Goal: Find specific page/section

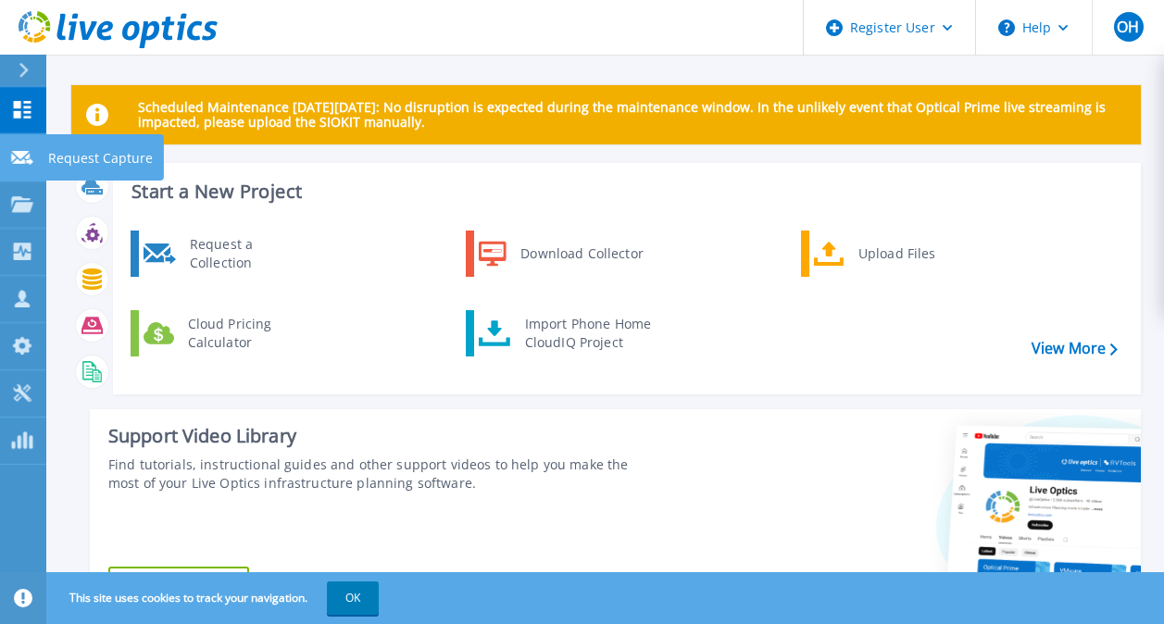
click at [16, 154] on icon at bounding box center [22, 158] width 22 height 14
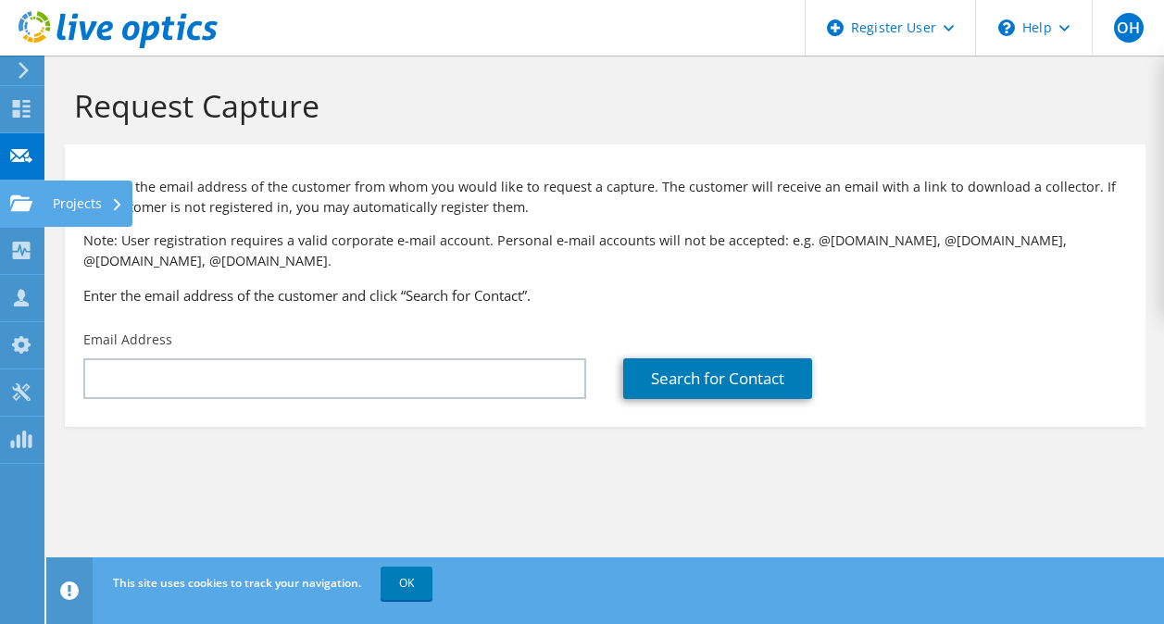
click at [20, 208] on use at bounding box center [21, 203] width 22 height 16
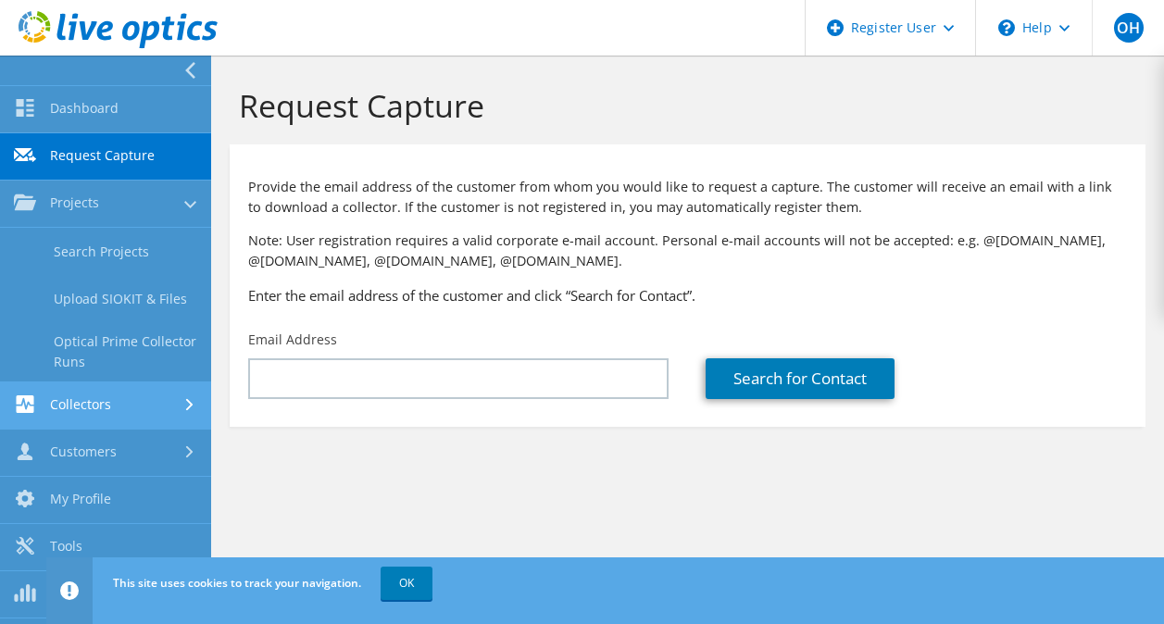
click at [124, 406] on link "Collectors" at bounding box center [105, 406] width 211 height 47
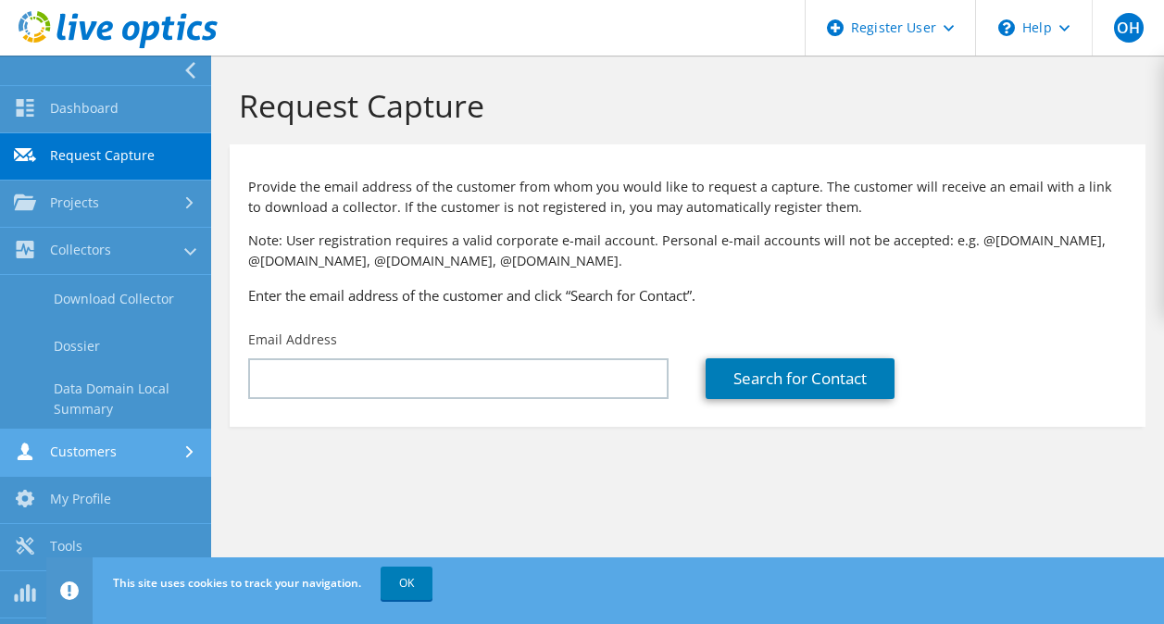
click at [127, 446] on link "Customers" at bounding box center [105, 453] width 211 height 47
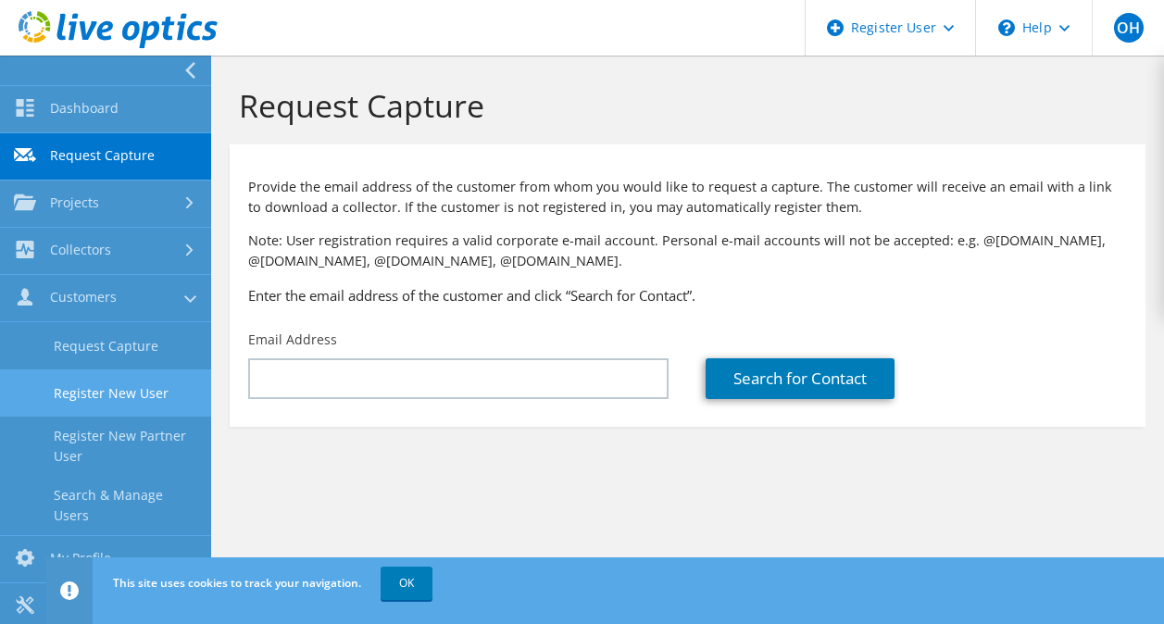
scroll to position [51, 0]
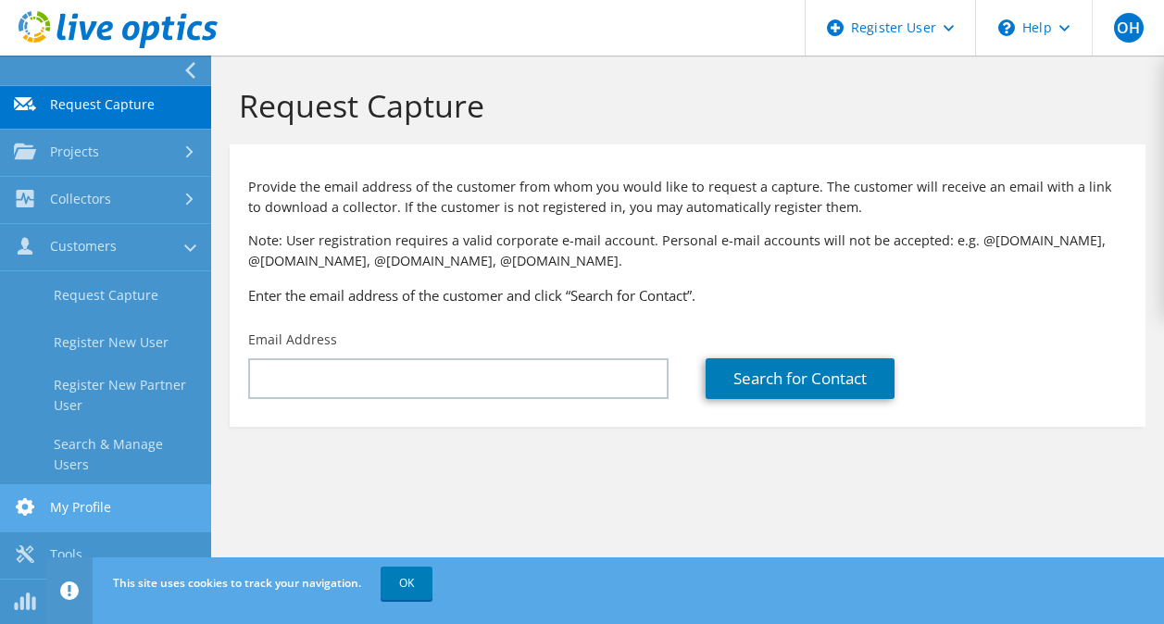
click at [110, 500] on link "My Profile" at bounding box center [105, 508] width 211 height 47
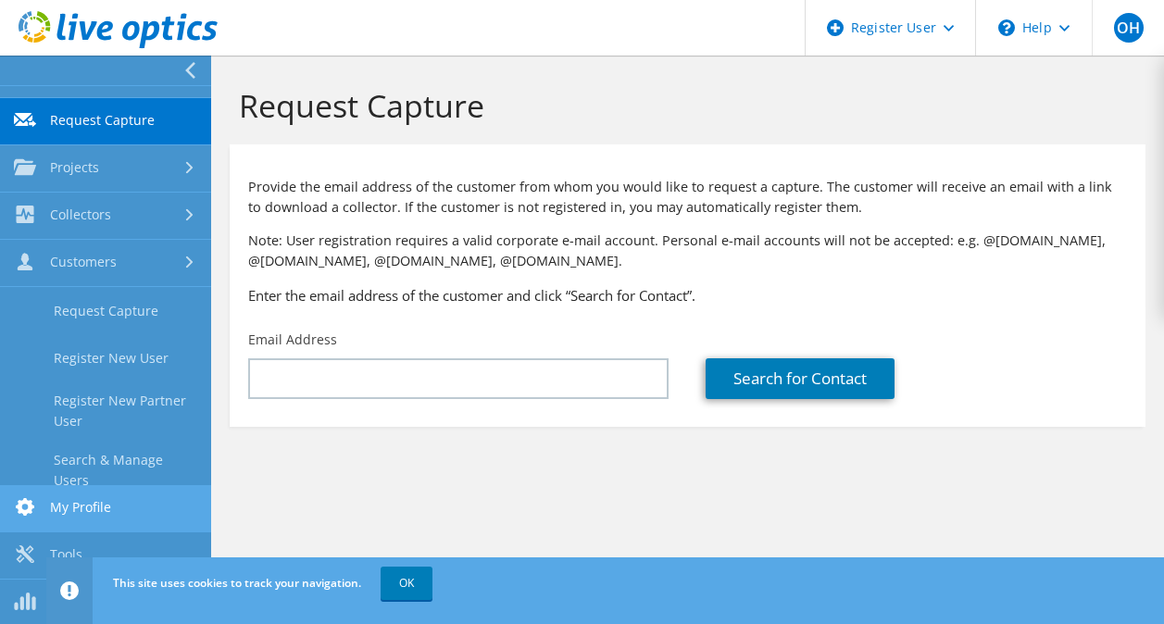
scroll to position [0, 0]
